Goal: Information Seeking & Learning: Check status

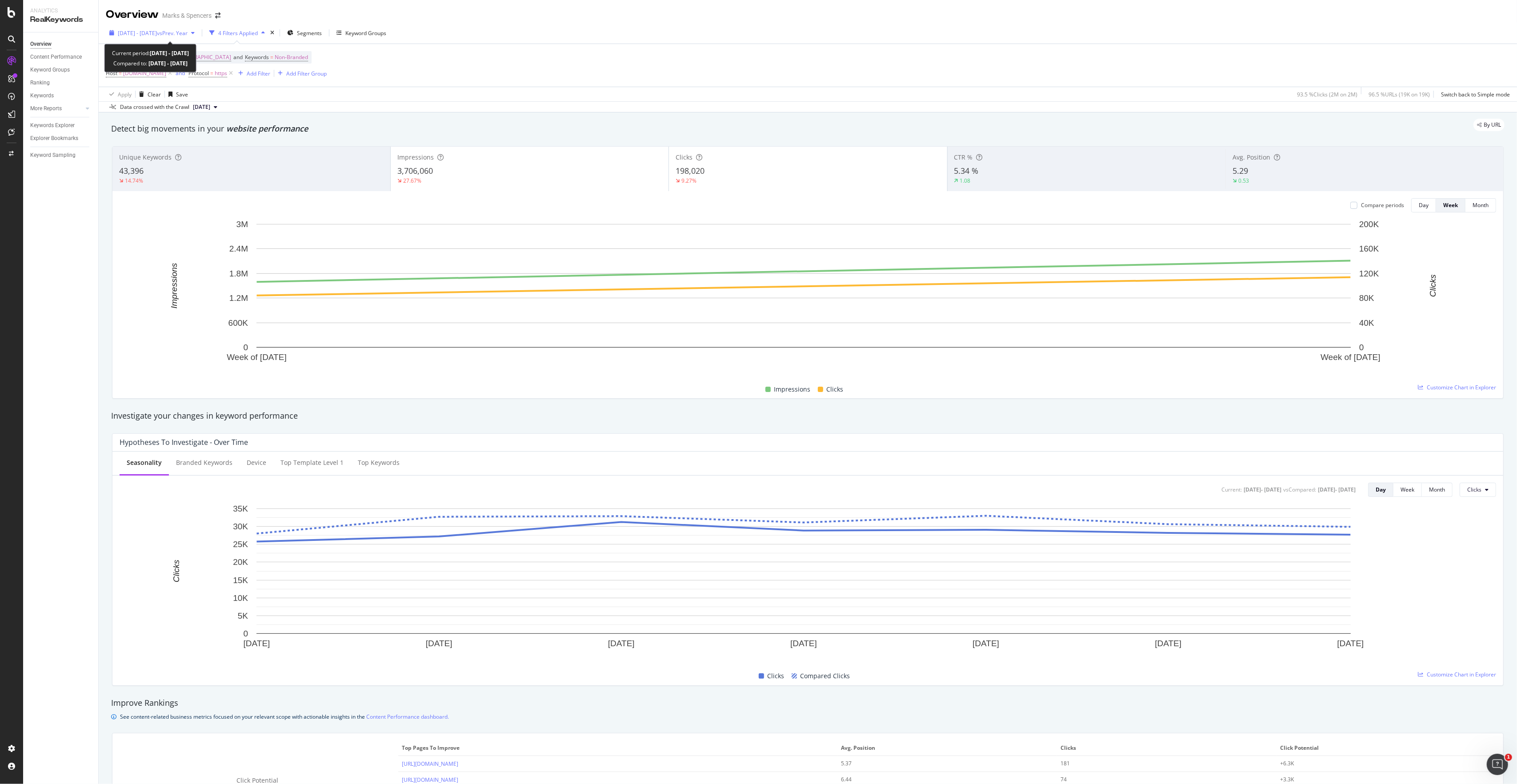
click at [119, 30] on span "[DATE] - [DATE]" at bounding box center [137, 33] width 39 height 8
click at [136, 65] on div "Last 7 Days" at bounding box center [143, 62] width 28 height 8
type input "[DATE]"
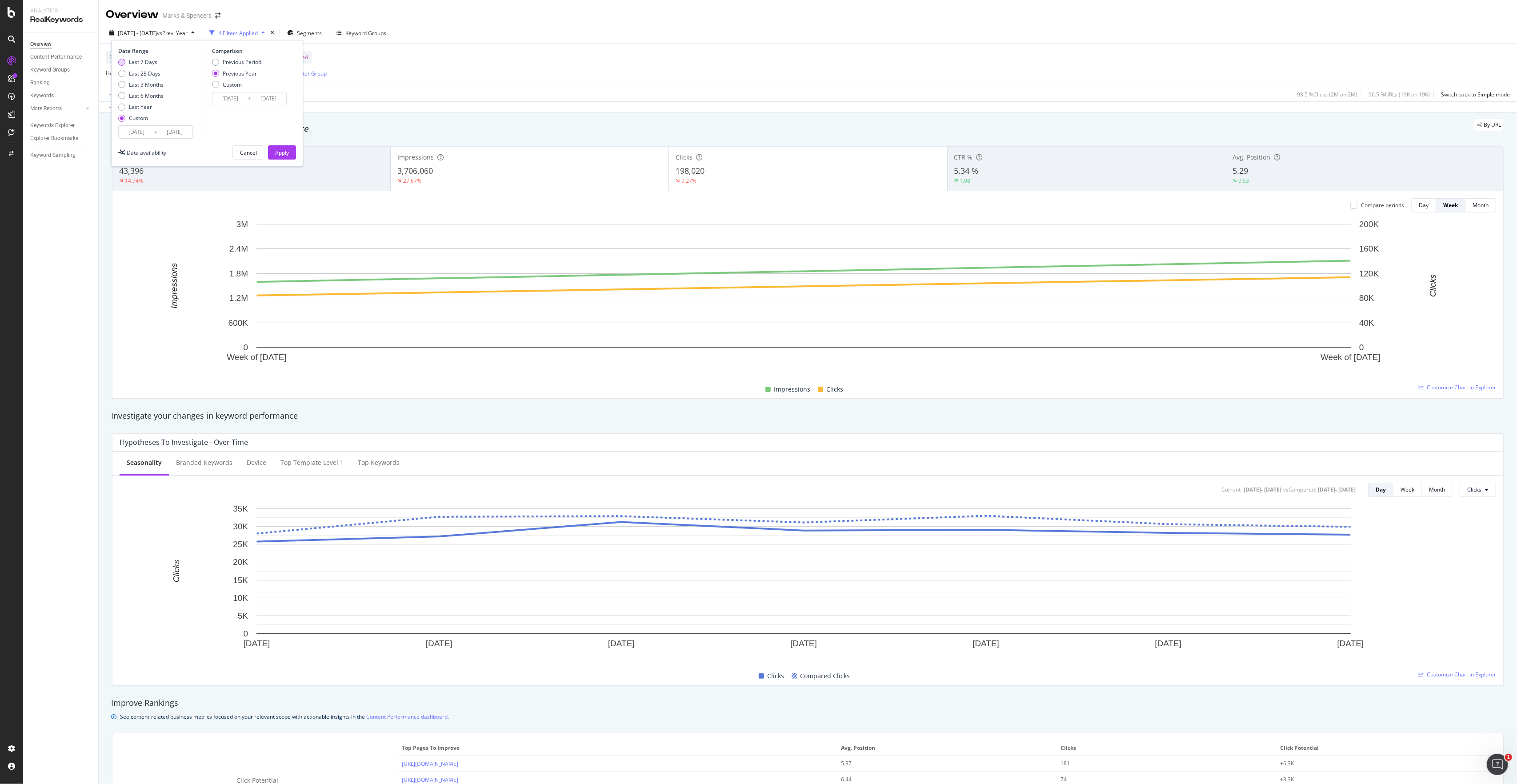
type input "[DATE]"
click at [275, 153] on button "Apply" at bounding box center [282, 152] width 28 height 14
